Goal: Task Accomplishment & Management: Manage account settings

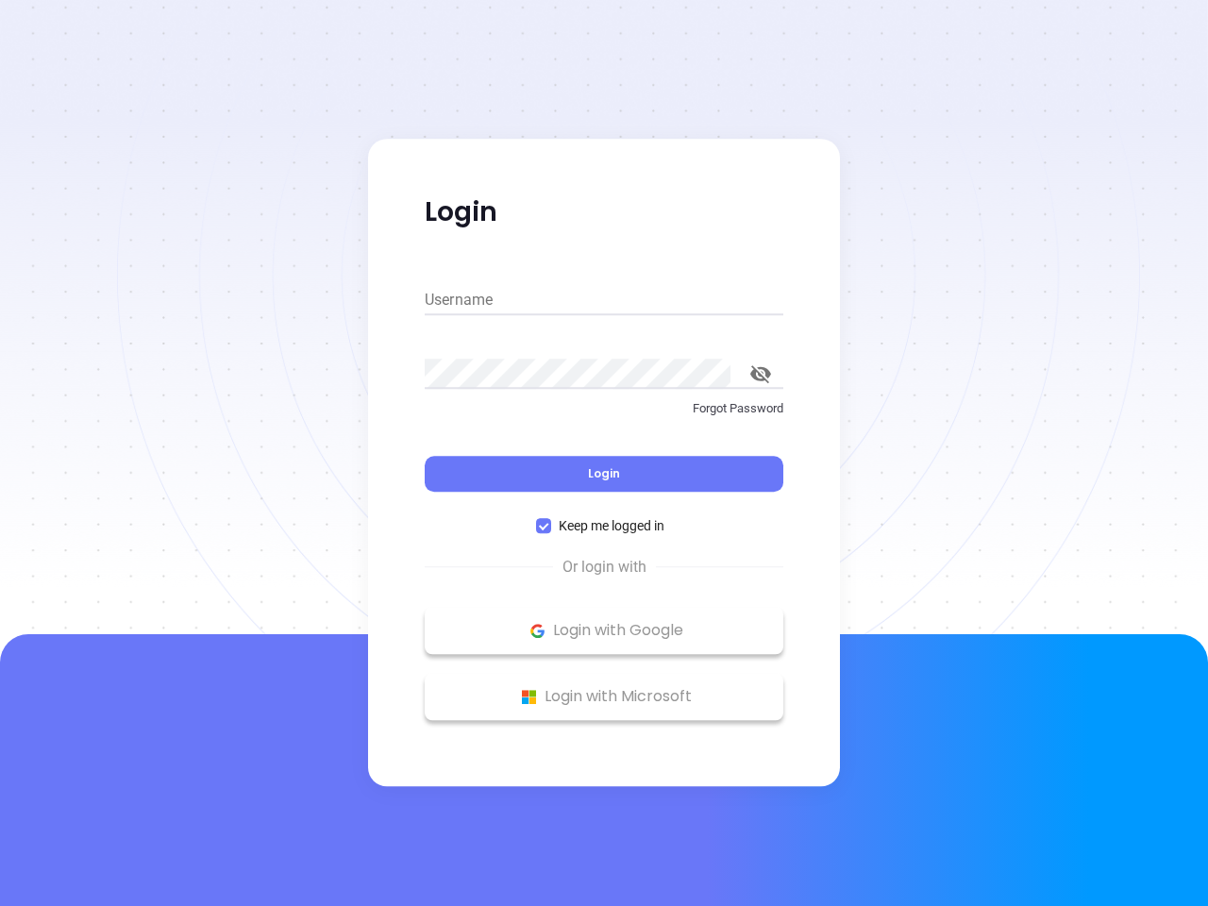
click at [604, 453] on div "Login" at bounding box center [604, 462] width 359 height 59
click at [604, 300] on input "Username" at bounding box center [604, 300] width 359 height 30
click at [761, 374] on icon "toggle password visibility" at bounding box center [760, 374] width 21 height 18
click at [604, 474] on span "Login" at bounding box center [604, 473] width 32 height 16
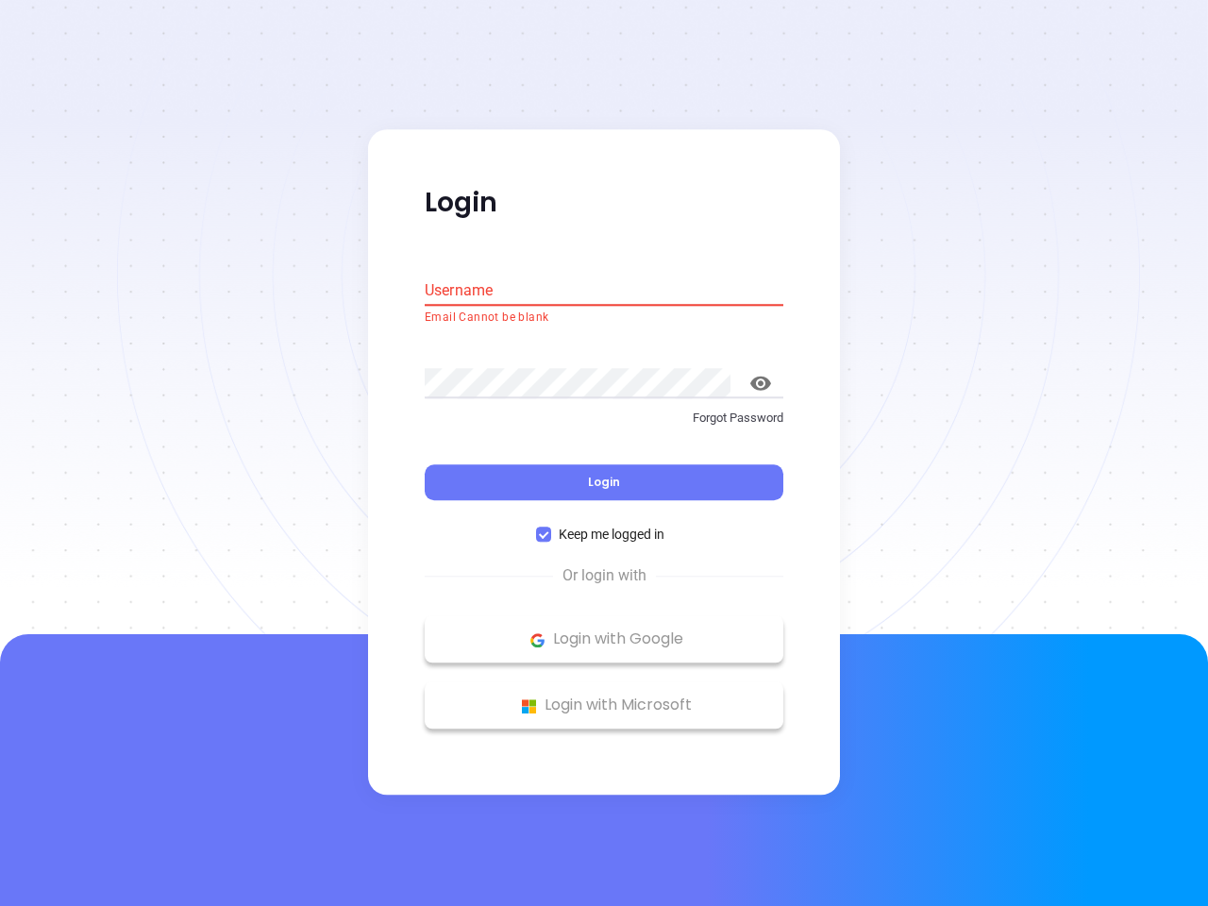
click at [604, 526] on span "Keep me logged in" at bounding box center [611, 535] width 121 height 21
click at [551, 528] on input "Keep me logged in" at bounding box center [543, 535] width 15 height 15
checkbox input "false"
click at [604, 630] on p "Login with Google" at bounding box center [604, 640] width 340 height 28
click at [604, 696] on p "Login with Microsoft" at bounding box center [604, 706] width 340 height 28
